Goal: Information Seeking & Learning: Learn about a topic

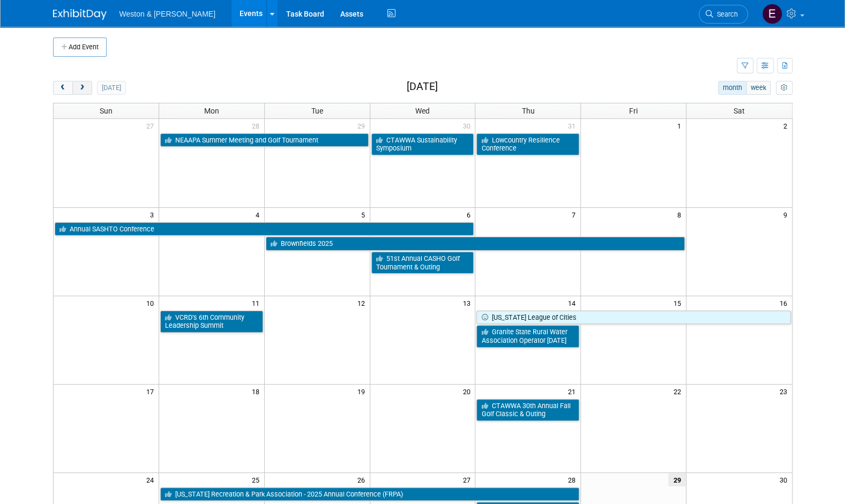
click at [85, 85] on span "next" at bounding box center [82, 88] width 8 height 7
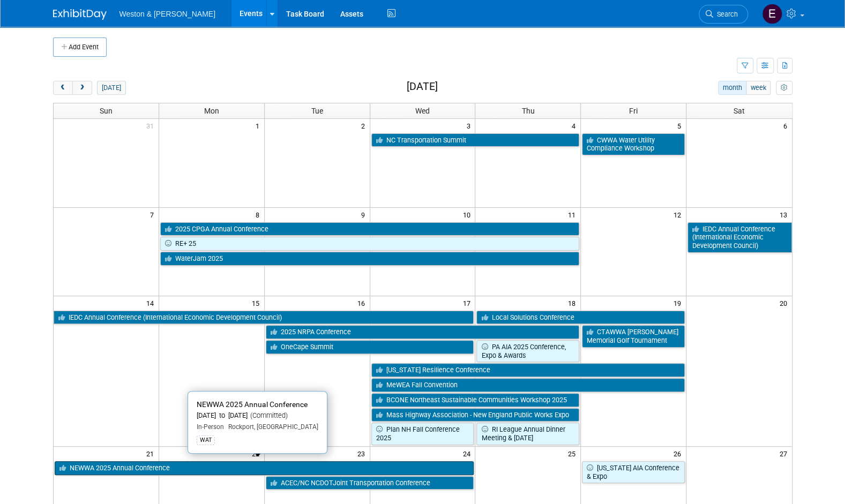
click at [212, 464] on link "NEWWA 2025 Annual Conference" at bounding box center [265, 469] width 420 height 14
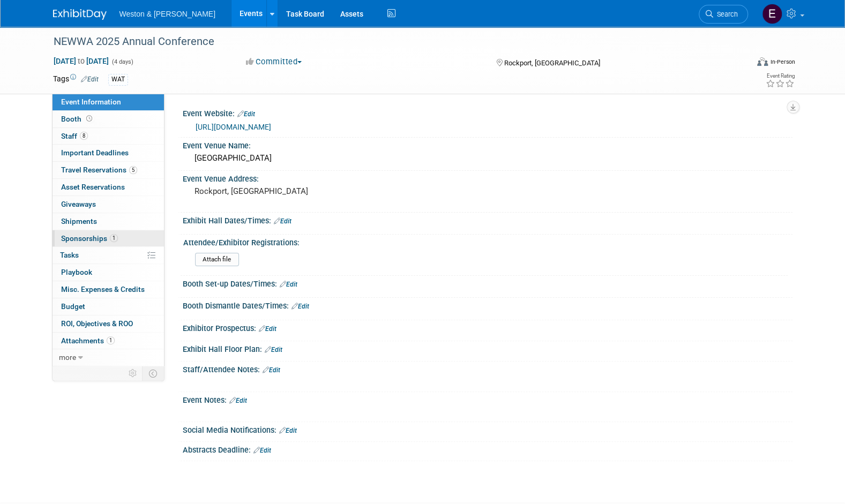
click at [123, 235] on link "1 Sponsorships 1" at bounding box center [108, 238] width 111 height 17
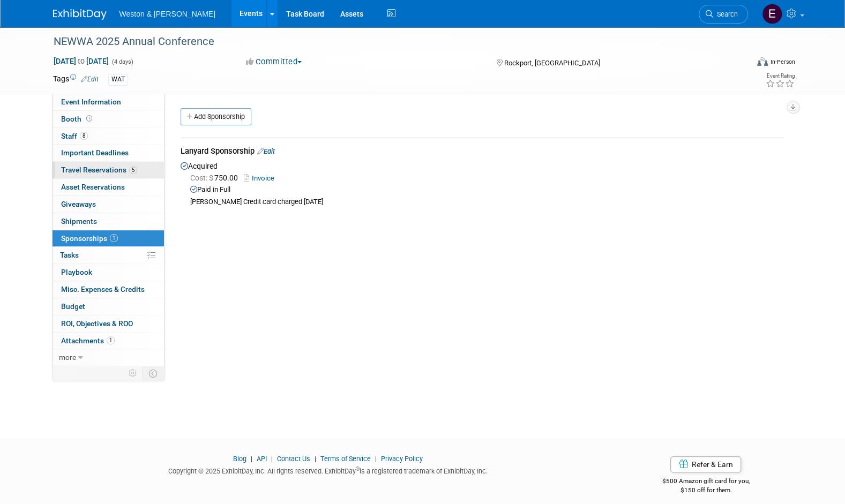
click at [124, 170] on span "Travel Reservations 5" at bounding box center [99, 170] width 76 height 9
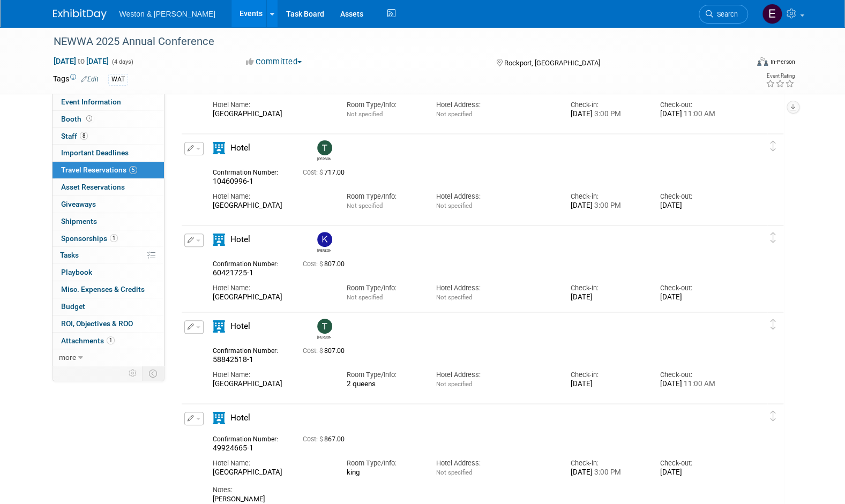
scroll to position [98, 0]
click at [75, 339] on span "Attachments 1" at bounding box center [88, 341] width 54 height 9
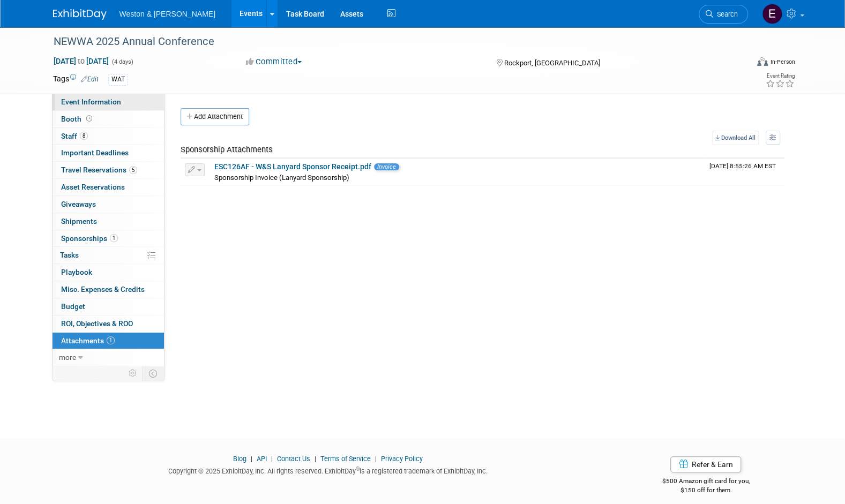
click at [120, 101] on link "Event Information" at bounding box center [108, 102] width 111 height 17
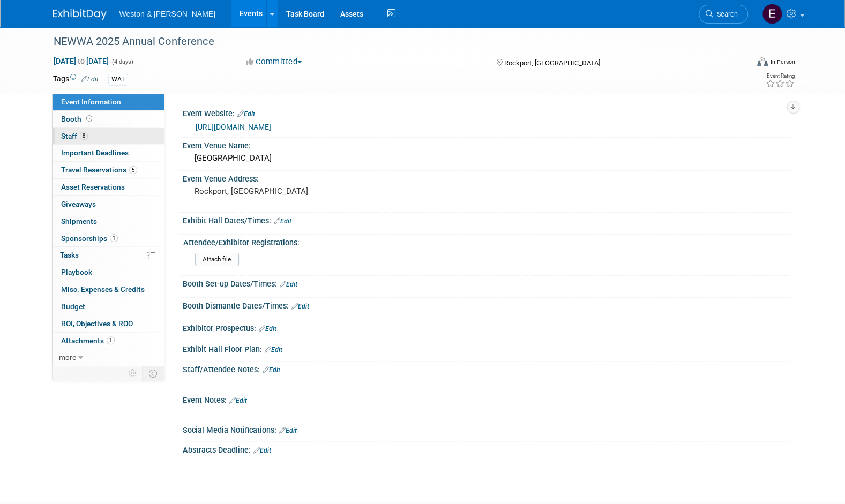
click at [120, 136] on link "8 Staff 8" at bounding box center [108, 136] width 111 height 17
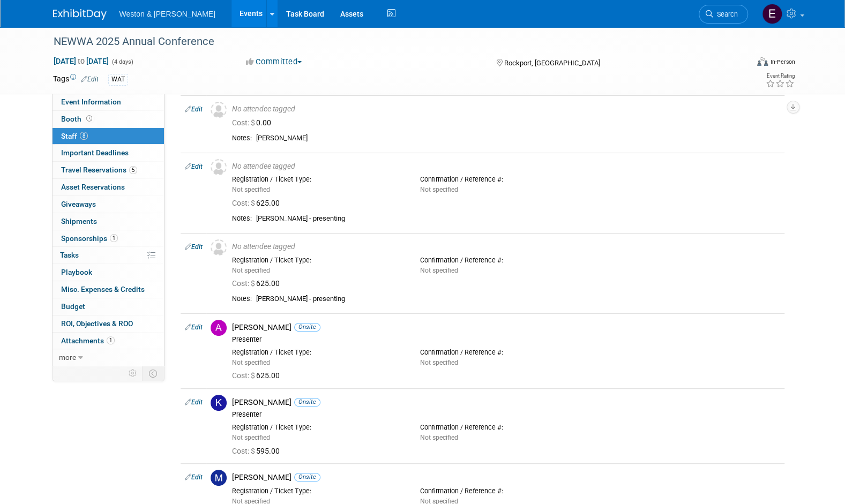
scroll to position [41, 0]
click at [103, 101] on span "Event Information" at bounding box center [91, 102] width 60 height 9
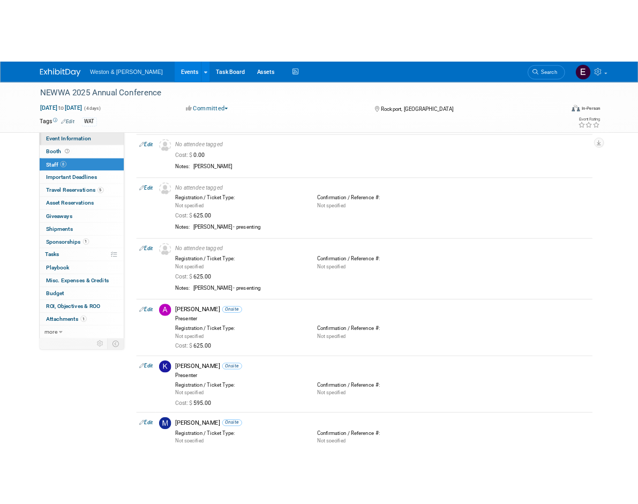
scroll to position [0, 0]
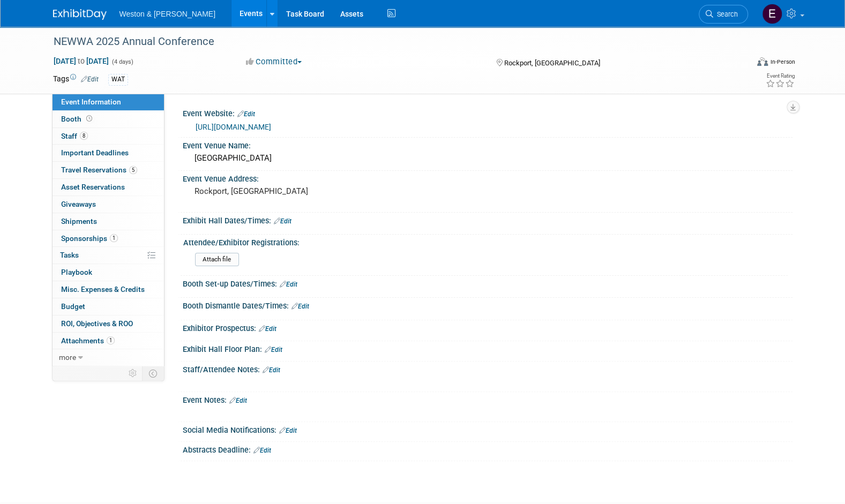
click at [217, 128] on link "https://www.newwa.org/Events/AnnualConference.aspx" at bounding box center [234, 127] width 76 height 9
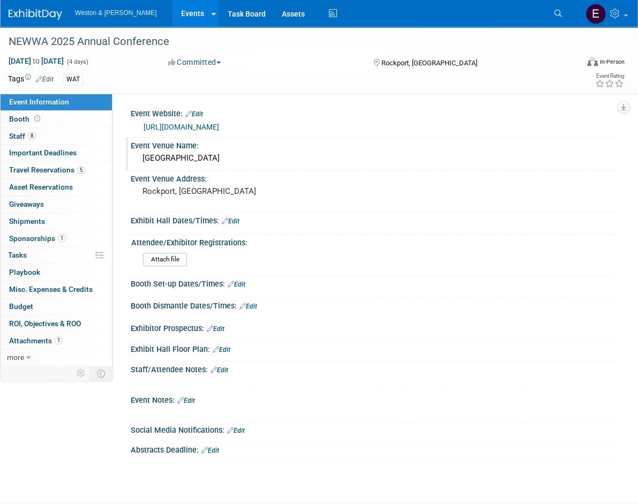
drag, startPoint x: 203, startPoint y: 158, endPoint x: 143, endPoint y: 163, distance: 59.7
click at [143, 163] on div "Samoset Resort" at bounding box center [374, 158] width 470 height 17
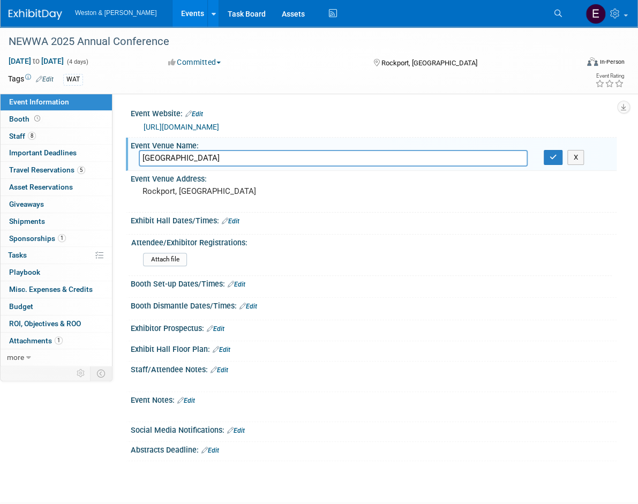
drag, startPoint x: 206, startPoint y: 157, endPoint x: 144, endPoint y: 161, distance: 62.3
click at [144, 161] on input "Samoset Resort" at bounding box center [333, 158] width 389 height 17
